Goal: Task Accomplishment & Management: Manage account settings

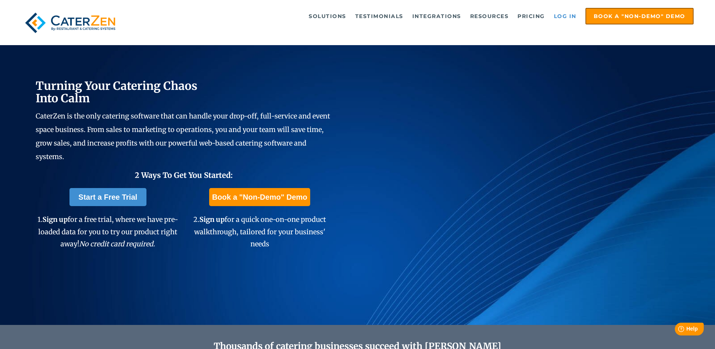
click at [559, 9] on link "Log in" at bounding box center [565, 16] width 30 height 15
click at [565, 16] on link "Log in" at bounding box center [565, 16] width 30 height 15
click at [567, 17] on link "Log in" at bounding box center [565, 16] width 30 height 15
click at [563, 16] on link "Log in" at bounding box center [565, 16] width 30 height 15
click at [563, 17] on link "Log in" at bounding box center [565, 16] width 30 height 15
